Goal: Task Accomplishment & Management: Manage account settings

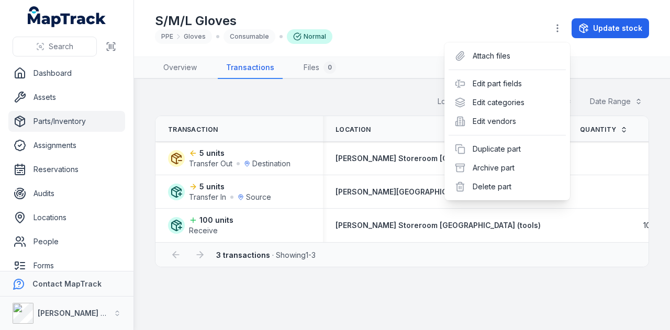
scroll to position [0, 297]
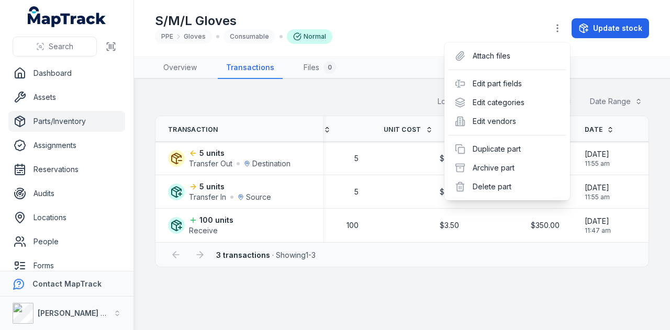
click at [435, 29] on div "S/M/L Gloves PPE Gloves Consumable Normal Update stock" at bounding box center [402, 28] width 494 height 48
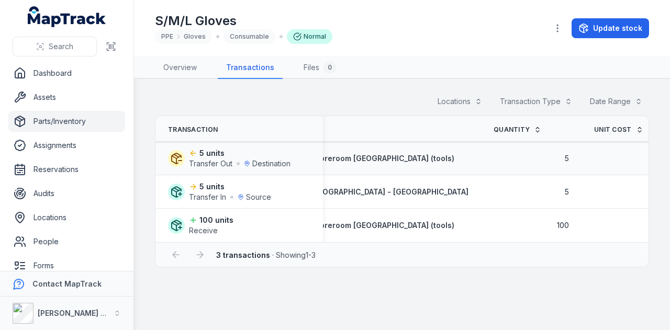
scroll to position [0, 0]
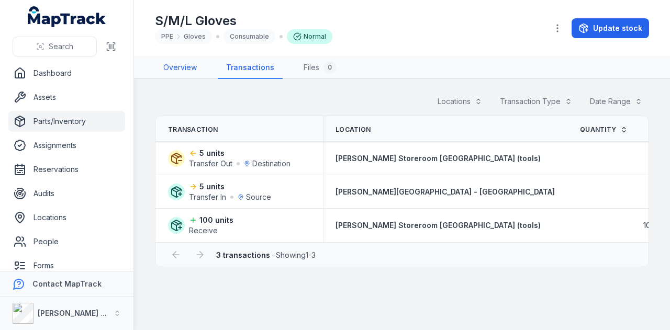
click at [195, 68] on link "Overview" at bounding box center [180, 68] width 50 height 22
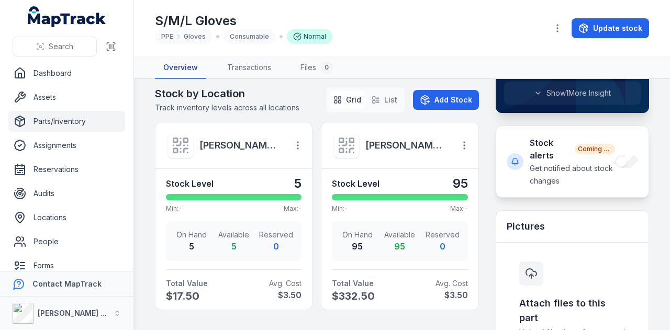
scroll to position [369, 0]
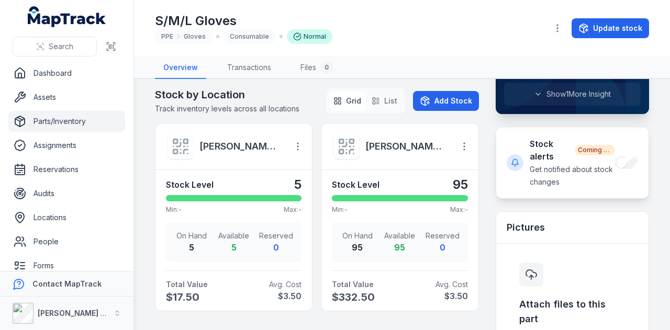
click at [100, 124] on link "Parts/Inventory" at bounding box center [66, 121] width 117 height 21
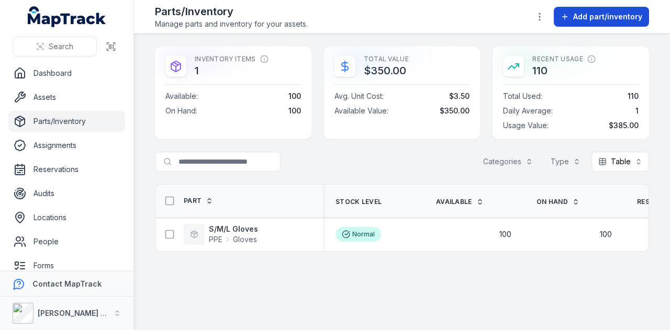
click at [602, 21] on span "Add part/inventory" at bounding box center [607, 17] width 69 height 10
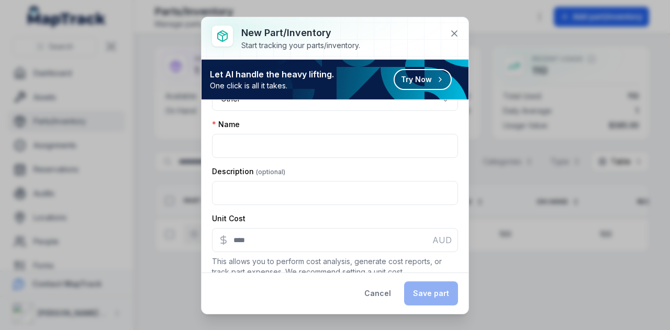
scroll to position [103, 0]
click at [459, 29] on icon at bounding box center [454, 33] width 10 height 10
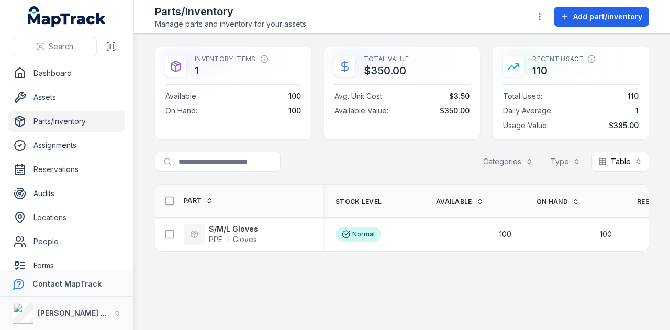
click at [552, 12] on div "Add part/inventory" at bounding box center [589, 17] width 119 height 20
click at [548, 13] on button "button" at bounding box center [540, 17] width 20 height 20
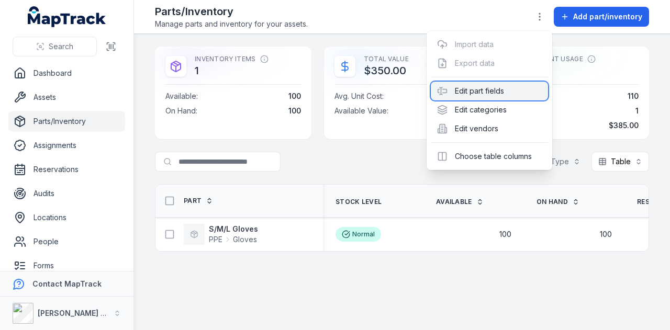
click at [517, 91] on div "Edit part fields" at bounding box center [489, 91] width 117 height 19
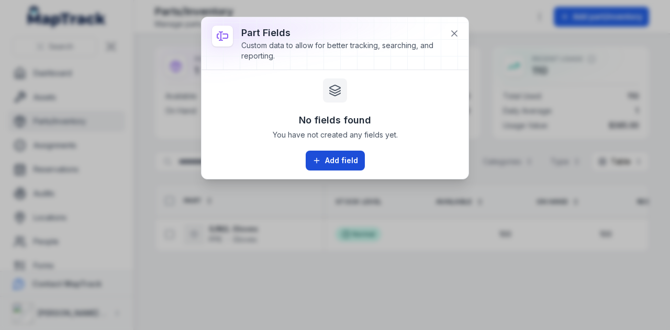
click at [337, 156] on button "Add field" at bounding box center [335, 161] width 59 height 20
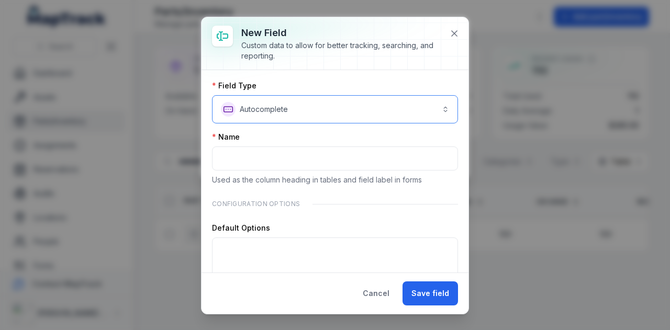
click at [302, 107] on button "**********" at bounding box center [335, 109] width 246 height 28
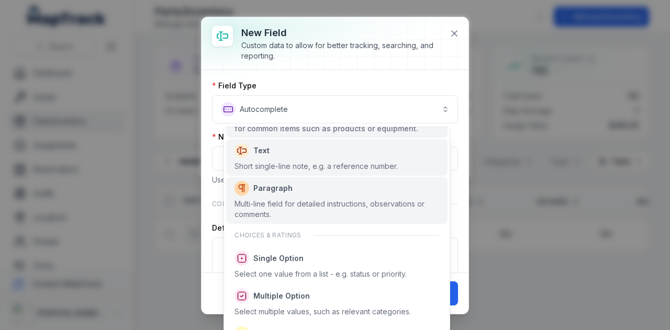
scroll to position [61, 0]
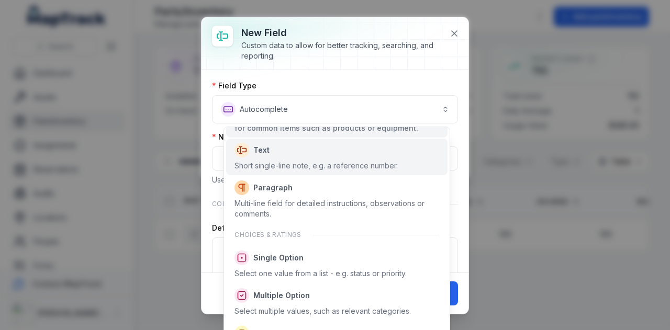
click at [326, 158] on span "Text" at bounding box center [316, 150] width 163 height 15
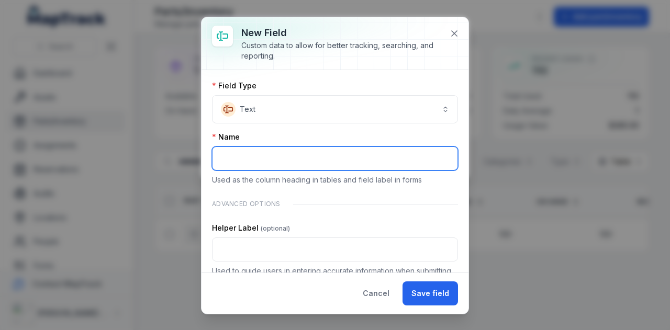
click at [295, 153] on input ":rc4:-form-item-label" at bounding box center [335, 159] width 246 height 24
type input "*********"
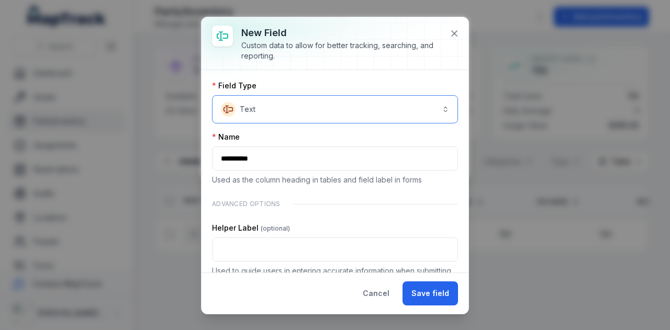
click at [317, 106] on button "Text *******" at bounding box center [335, 109] width 246 height 28
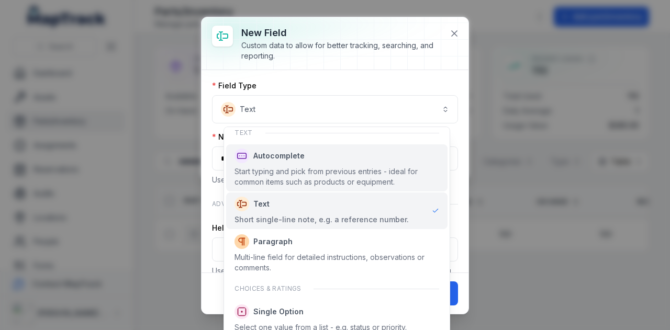
scroll to position [0, 0]
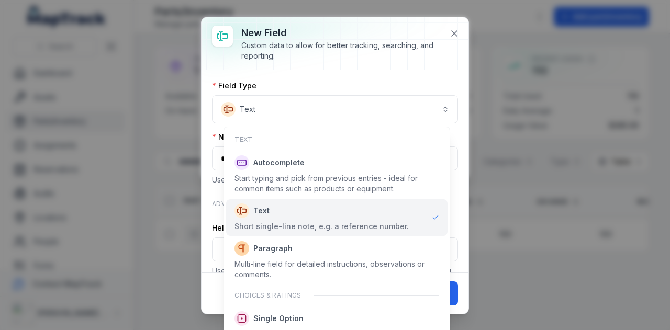
click at [409, 79] on div "Field Type Text ******* Name ********* Used as the column heading in tables and…" at bounding box center [335, 171] width 267 height 203
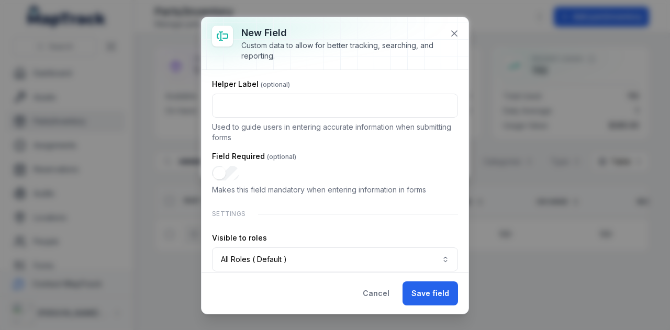
scroll to position [176, 0]
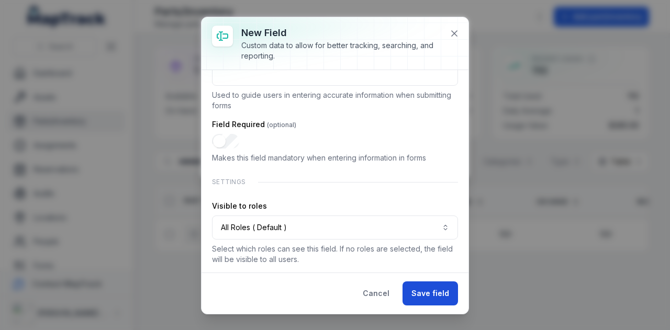
click at [423, 294] on button "Save field" at bounding box center [430, 294] width 55 height 24
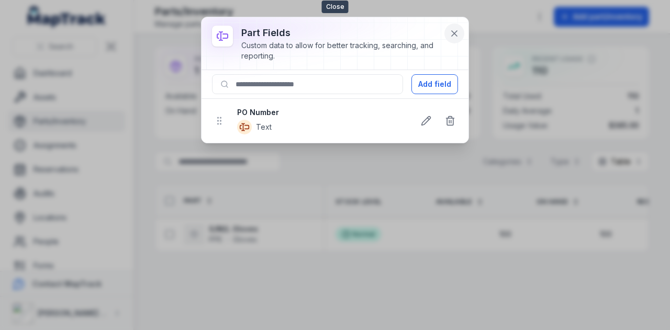
click at [450, 32] on icon at bounding box center [454, 33] width 10 height 10
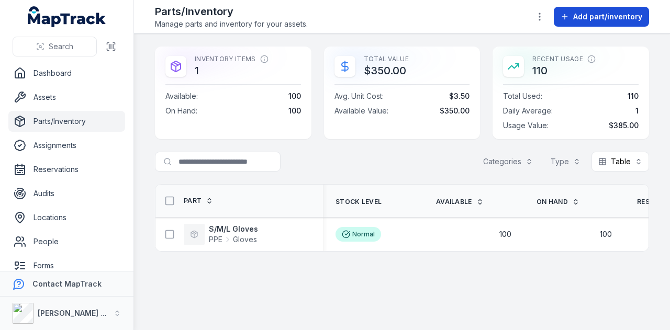
click at [592, 18] on span "Add part/inventory" at bounding box center [607, 17] width 69 height 10
